Goal: Task Accomplishment & Management: Use online tool/utility

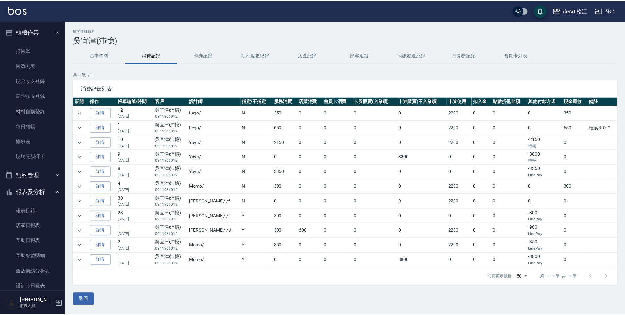
scroll to position [96, 0]
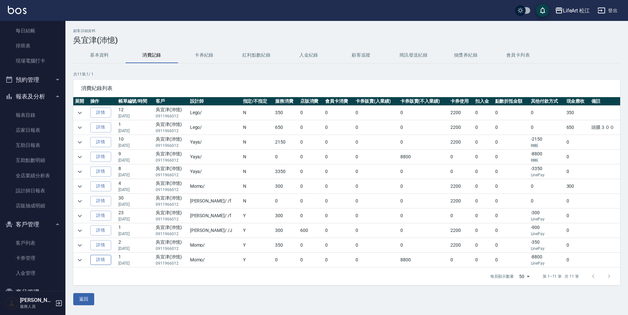
click at [107, 258] on link "詳情" at bounding box center [100, 260] width 21 height 10
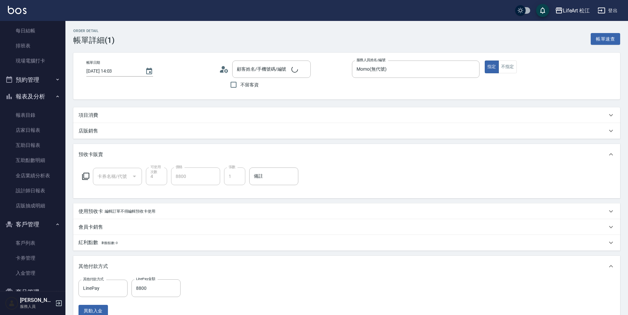
type input "[DATE] 14:03"
type input "Momo(無代號)"
type input "[PERSON_NAME](沛憶)/0911966012/"
type input "京喚羽4次(8800)"
click at [30, 100] on button "報表及分析" at bounding box center [33, 96] width 60 height 17
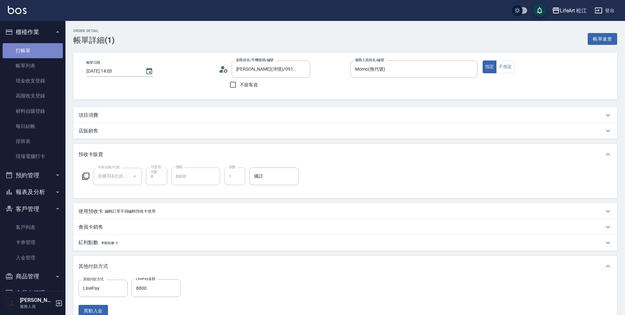
click at [44, 52] on link "打帳單" at bounding box center [33, 50] width 60 height 15
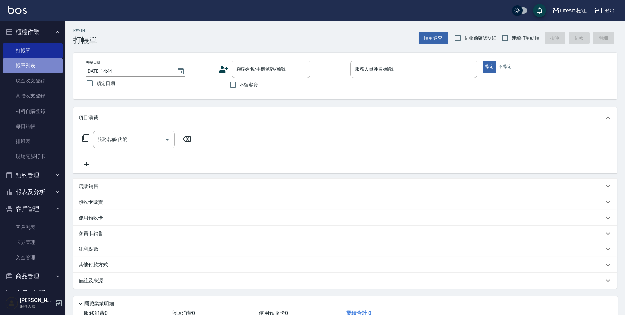
click at [41, 70] on link "帳單列表" at bounding box center [33, 65] width 60 height 15
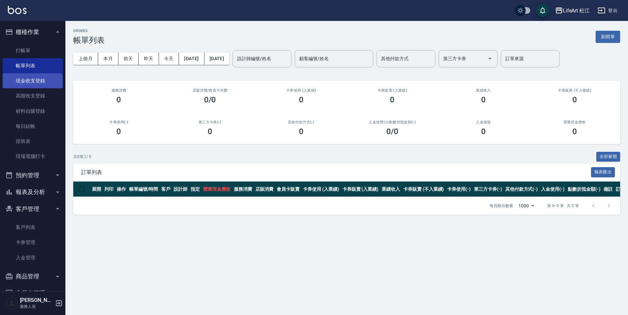
click at [21, 80] on link "現金收支登錄" at bounding box center [33, 80] width 60 height 15
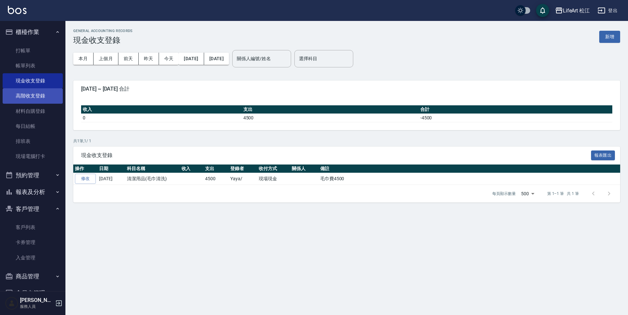
click at [31, 94] on link "高階收支登錄" at bounding box center [33, 95] width 60 height 15
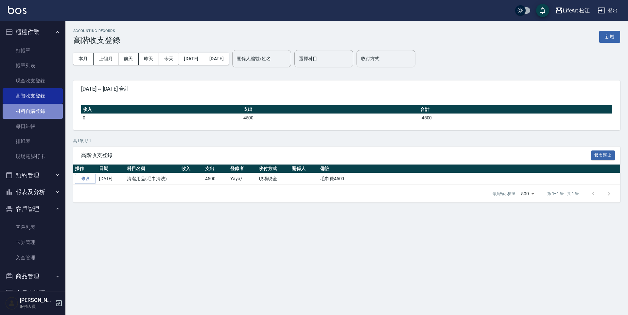
click at [37, 109] on link "材料自購登錄" at bounding box center [33, 111] width 60 height 15
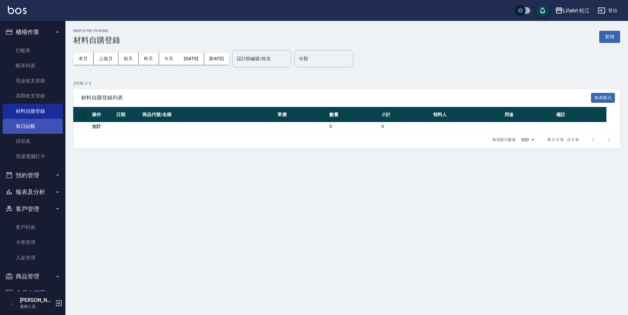
click at [34, 123] on link "每日結帳" at bounding box center [33, 126] width 60 height 15
click at [35, 144] on link "排班表" at bounding box center [33, 141] width 60 height 15
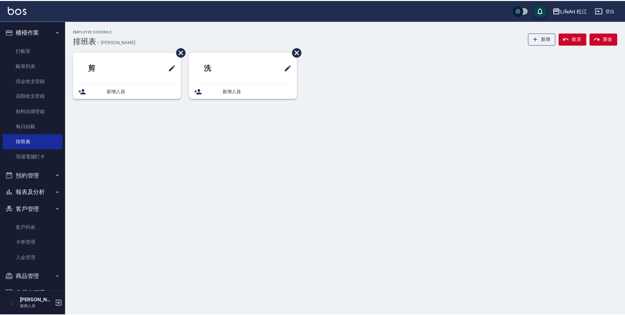
scroll to position [35, 0]
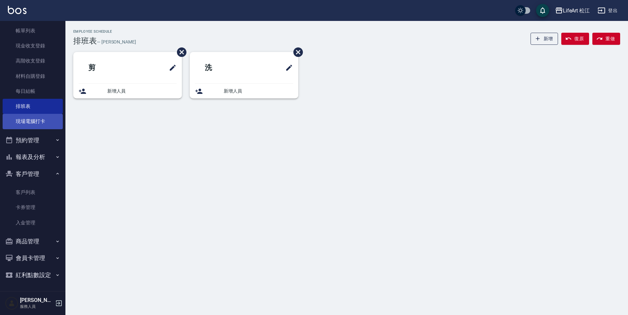
click at [41, 124] on link "現場電腦打卡" at bounding box center [33, 121] width 60 height 15
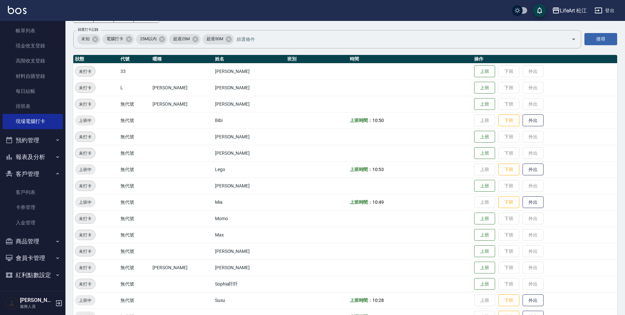
scroll to position [61, 0]
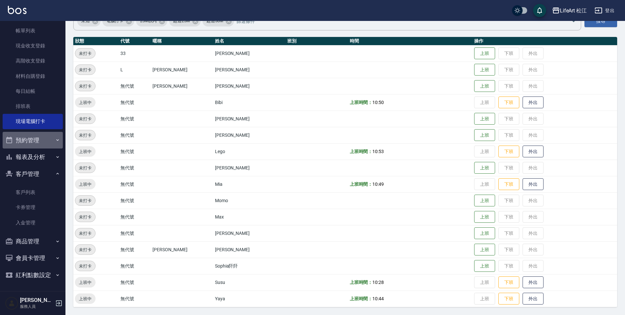
click at [36, 143] on button "預約管理" at bounding box center [33, 140] width 60 height 17
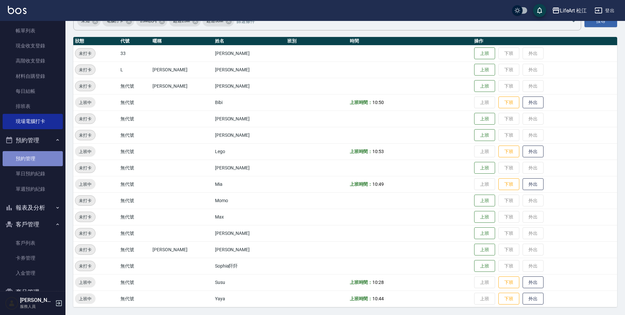
click at [39, 161] on link "預約管理" at bounding box center [33, 158] width 60 height 15
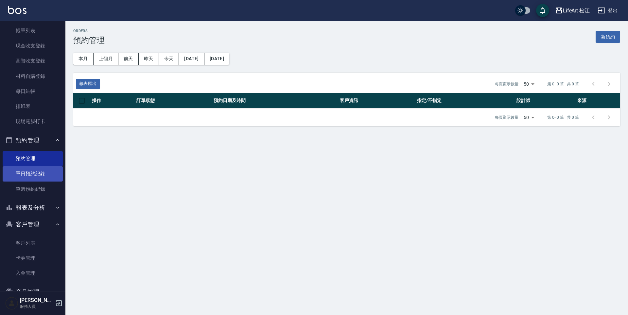
click at [38, 172] on link "單日預約紀錄" at bounding box center [33, 173] width 60 height 15
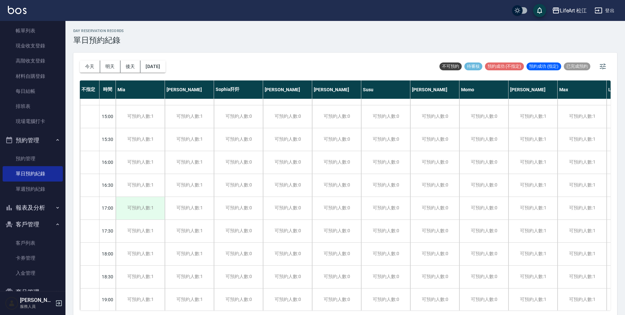
scroll to position [200, 0]
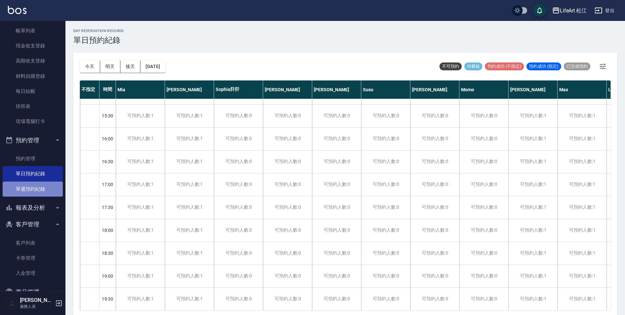
click at [39, 192] on link "單週預約紀錄" at bounding box center [33, 189] width 60 height 15
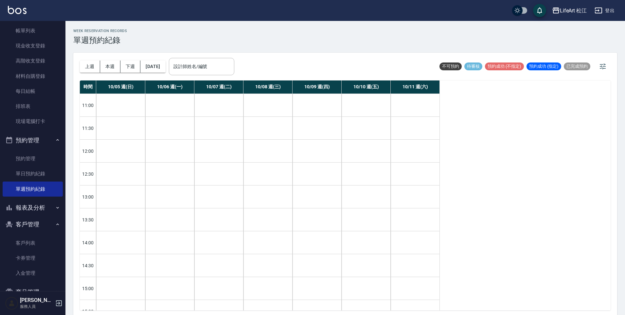
scroll to position [42, 0]
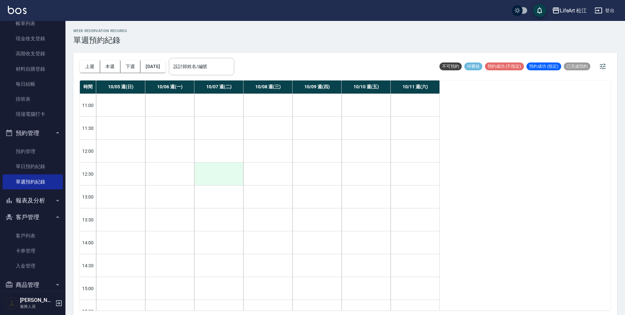
click at [214, 176] on div at bounding box center [218, 174] width 49 height 23
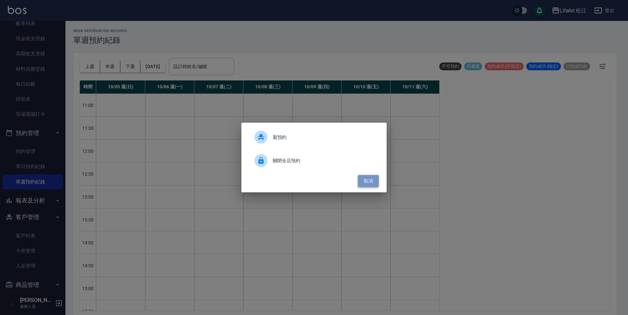
click at [365, 181] on button "取消" at bounding box center [368, 181] width 21 height 12
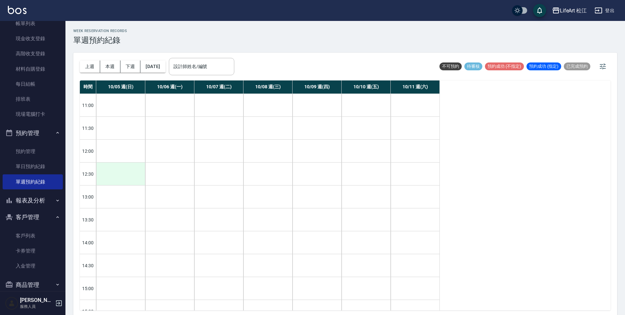
click at [136, 166] on div at bounding box center [120, 174] width 49 height 23
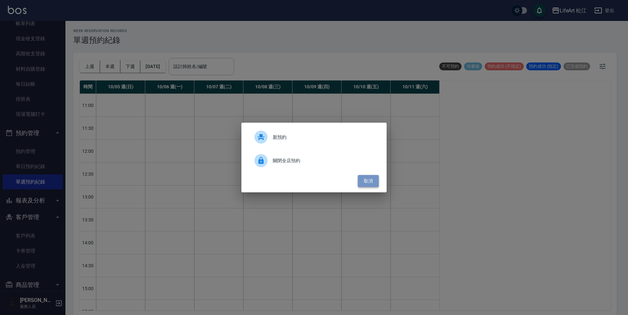
click at [368, 182] on button "取消" at bounding box center [368, 181] width 21 height 12
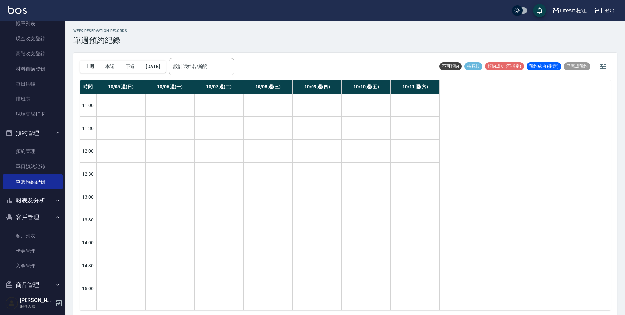
click at [31, 205] on button "報表及分析" at bounding box center [33, 200] width 60 height 17
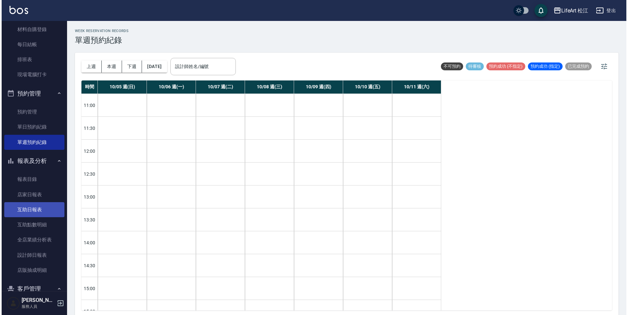
scroll to position [84, 0]
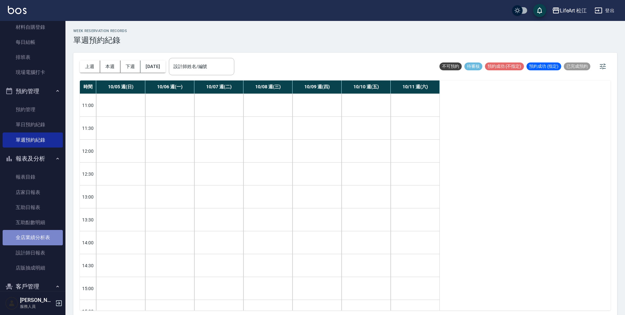
click at [42, 235] on link "全店業績分析表" at bounding box center [33, 237] width 60 height 15
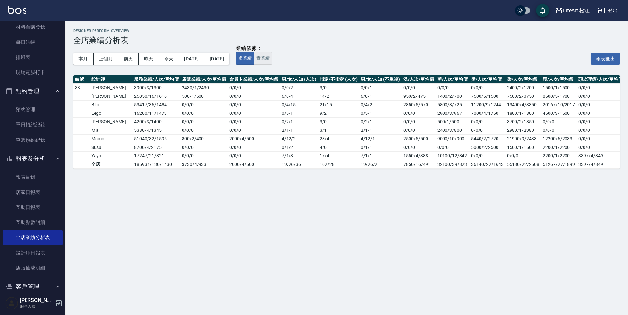
click at [272, 61] on button "實業績" at bounding box center [263, 58] width 18 height 13
click at [254, 61] on button "虛業績" at bounding box center [245, 58] width 18 height 13
click at [272, 60] on button "實業績" at bounding box center [263, 58] width 18 height 13
click at [102, 58] on button "上個月" at bounding box center [106, 59] width 25 height 12
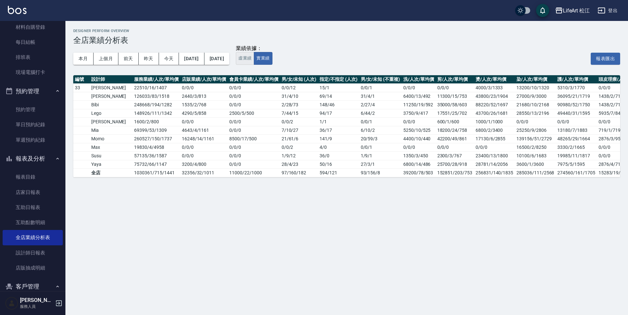
click at [254, 59] on button "虛業績" at bounding box center [245, 58] width 18 height 13
click at [272, 57] on button "實業績" at bounding box center [263, 58] width 18 height 13
click at [254, 60] on button "虛業績" at bounding box center [245, 58] width 18 height 13
click at [79, 59] on button "本月" at bounding box center [83, 59] width 20 height 12
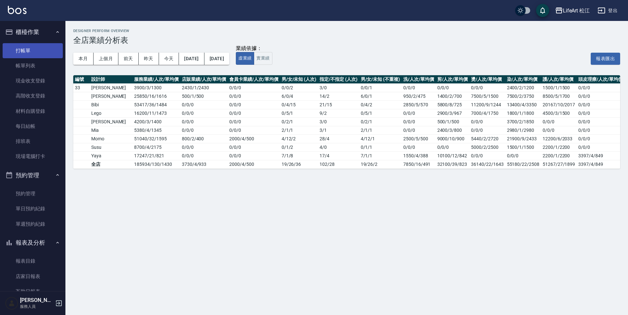
click at [38, 54] on link "打帳單" at bounding box center [33, 50] width 60 height 15
